Goal: Information Seeking & Learning: Learn about a topic

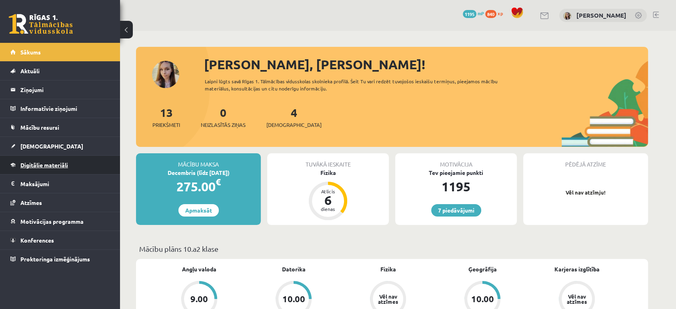
click at [59, 163] on span "Digitālie materiāli" at bounding box center [44, 164] width 48 height 7
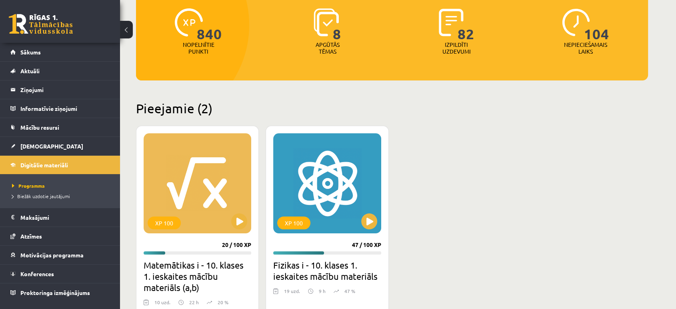
scroll to position [178, 0]
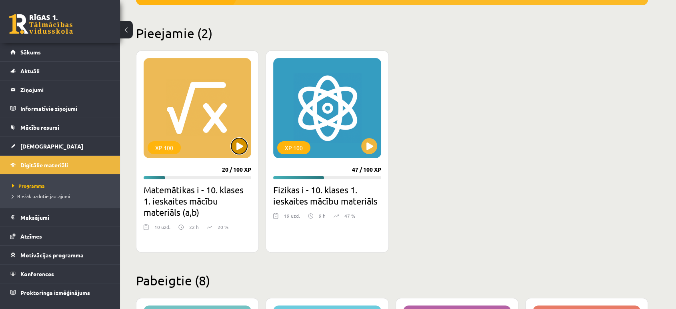
click at [239, 148] on button at bounding box center [239, 146] width 16 height 16
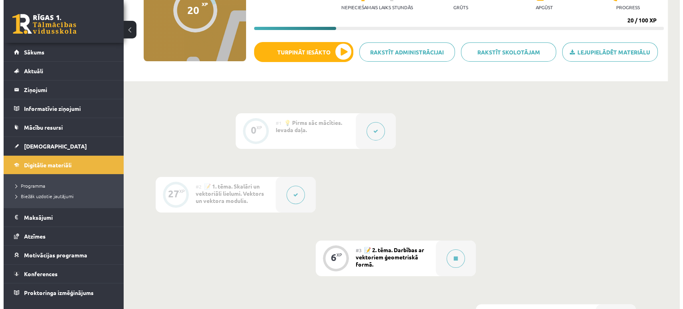
scroll to position [237, 0]
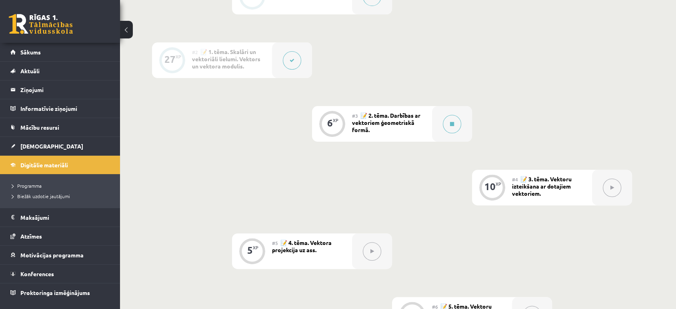
click at [286, 66] on button at bounding box center [292, 60] width 18 height 18
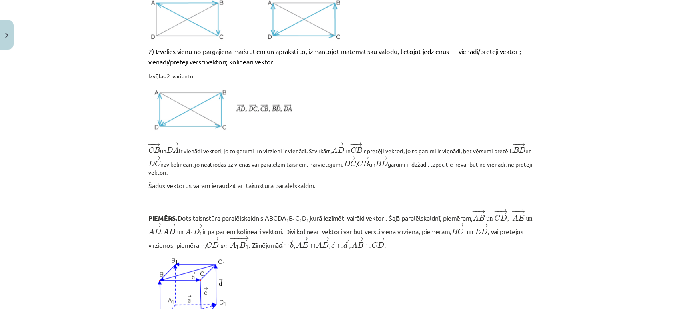
scroll to position [762, 0]
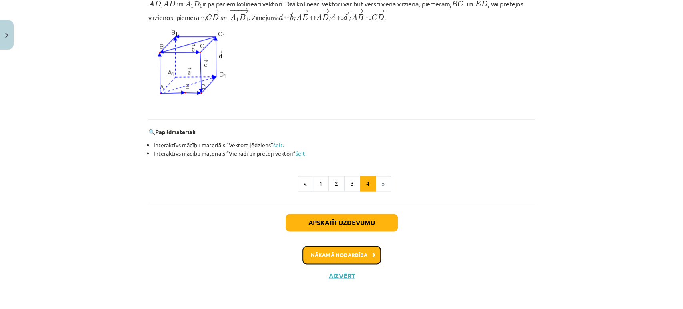
click at [355, 256] on button "Nākamā nodarbība" at bounding box center [342, 255] width 78 height 18
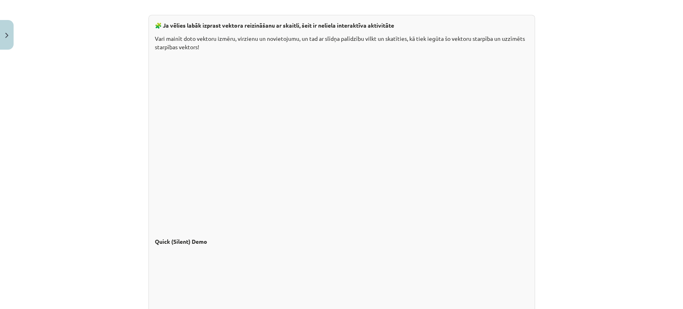
scroll to position [720, 0]
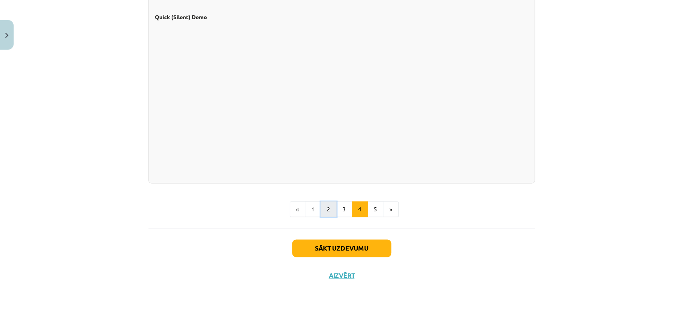
click at [323, 212] on button "2" at bounding box center [329, 209] width 16 height 16
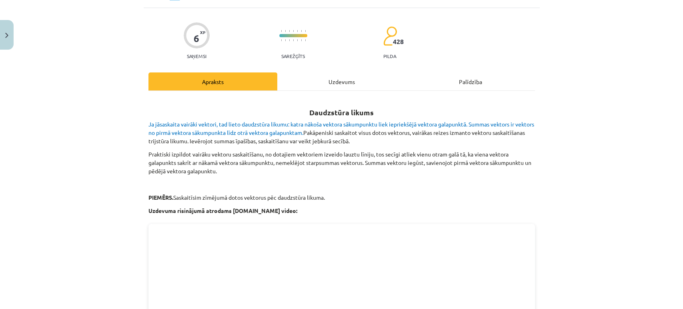
scroll to position [47, 0]
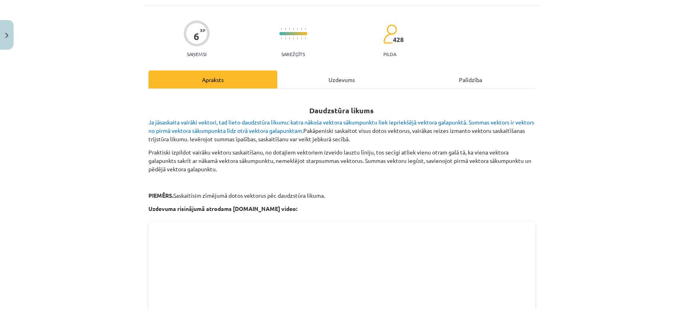
click at [208, 121] on span "Ja jāsaskaita vairāki vektori, tad lieto daudzstūra likumu: katra nākoša vektor…" at bounding box center [341, 126] width 386 height 16
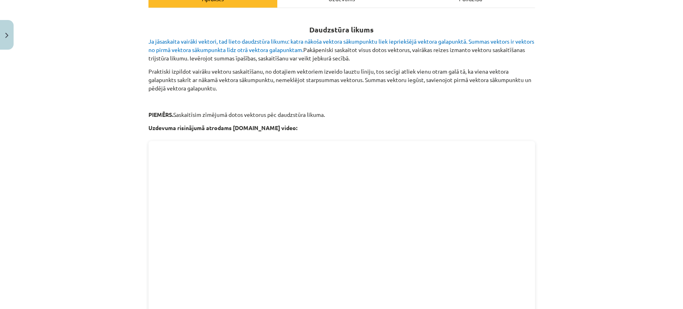
scroll to position [128, 0]
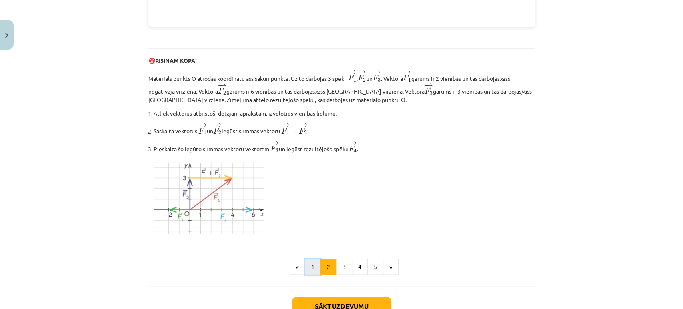
click at [315, 265] on button "1" at bounding box center [313, 267] width 16 height 16
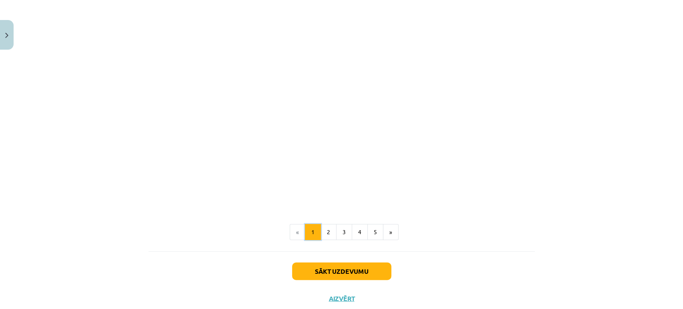
scroll to position [1211, 0]
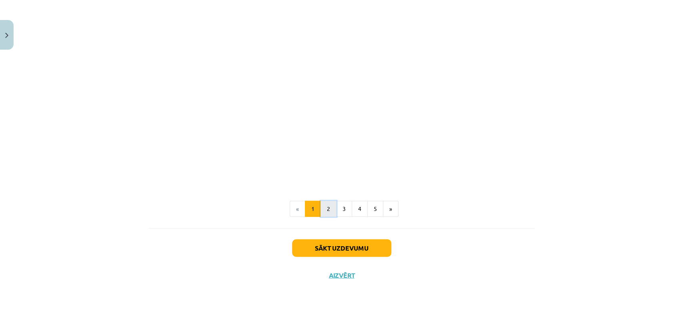
click at [330, 211] on button "2" at bounding box center [329, 209] width 16 height 16
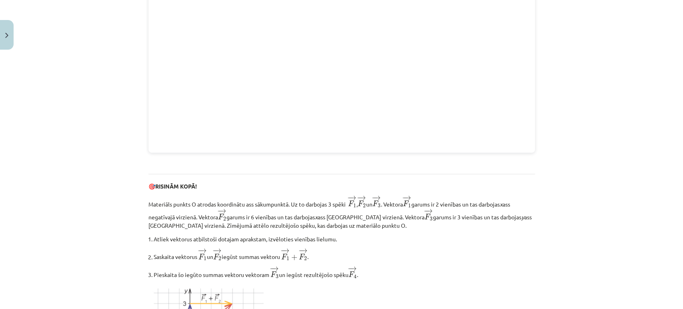
scroll to position [980, 0]
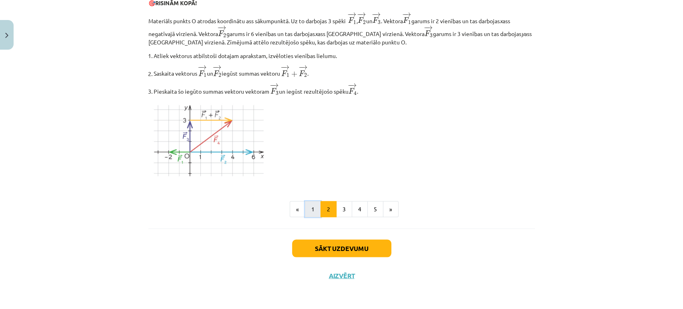
click at [306, 217] on button "1" at bounding box center [313, 209] width 16 height 16
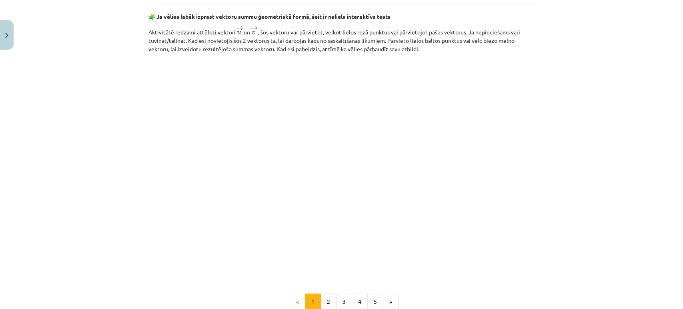
scroll to position [1211, 0]
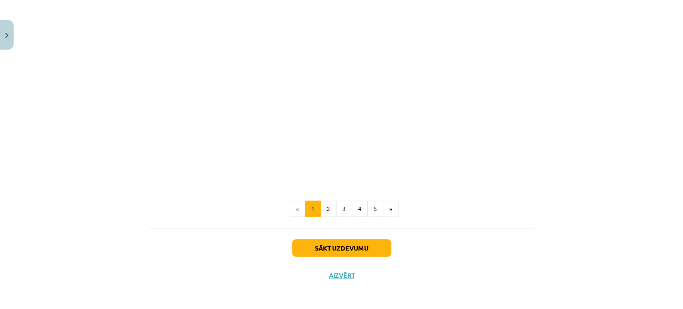
click at [329, 216] on button "2" at bounding box center [329, 209] width 16 height 16
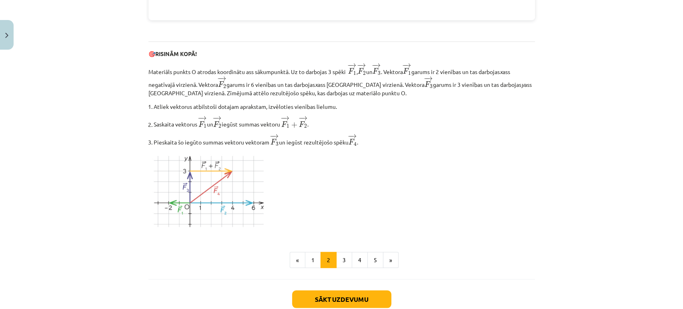
scroll to position [929, 0]
click at [343, 260] on button "3" at bounding box center [344, 259] width 16 height 16
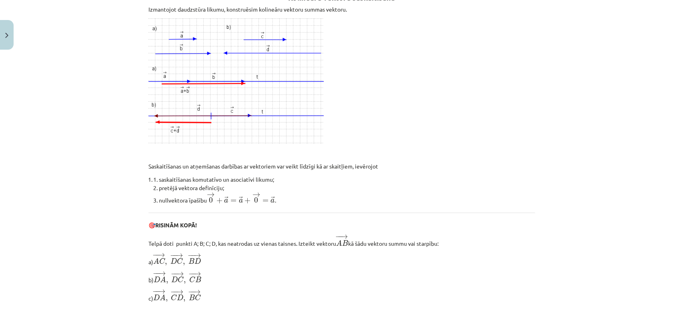
scroll to position [143, 0]
